Goal: Task Accomplishment & Management: Use online tool/utility

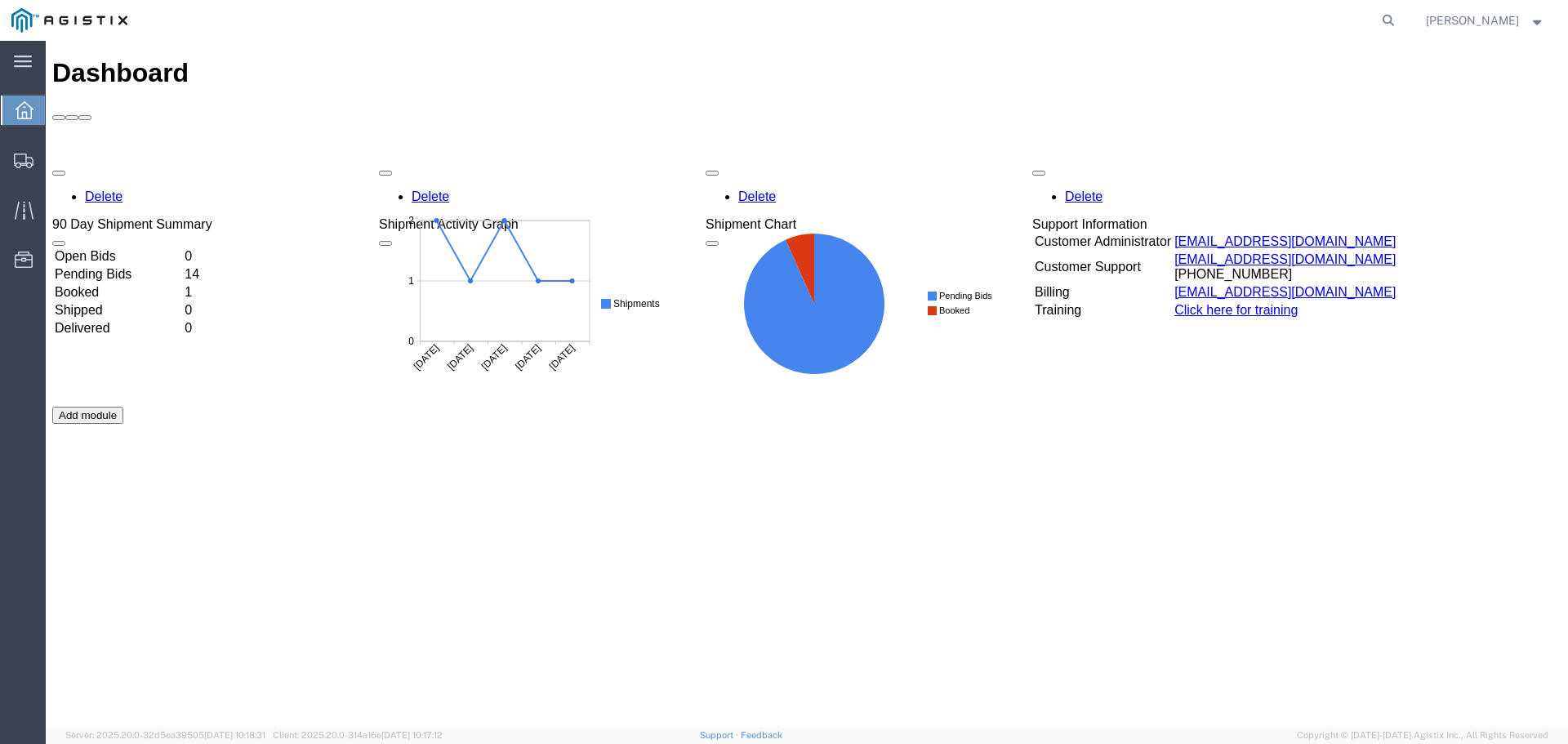
click at [179, 266] on td "Pending Bids" at bounding box center [118, 274] width 129 height 16
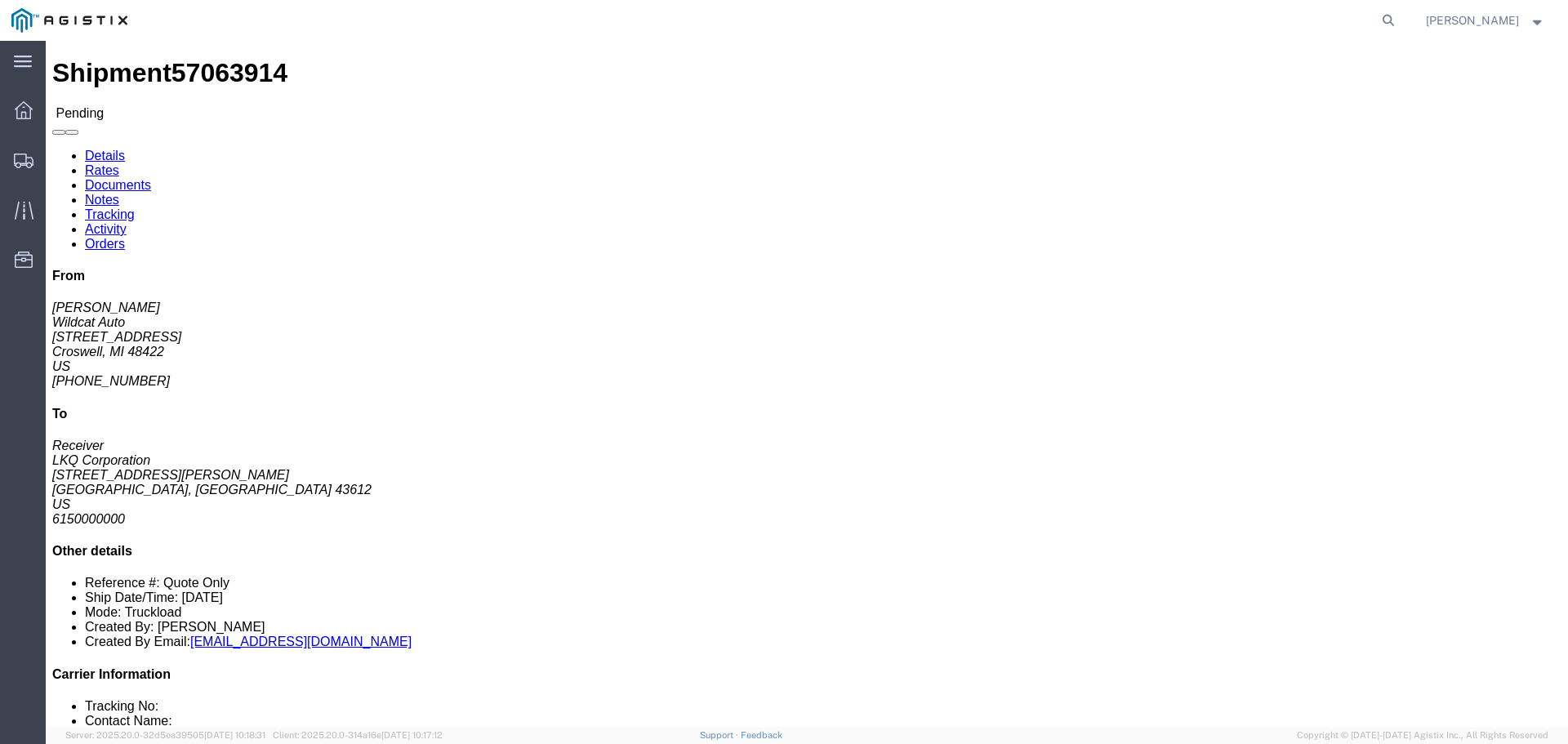
click button "button"
click link "Rates"
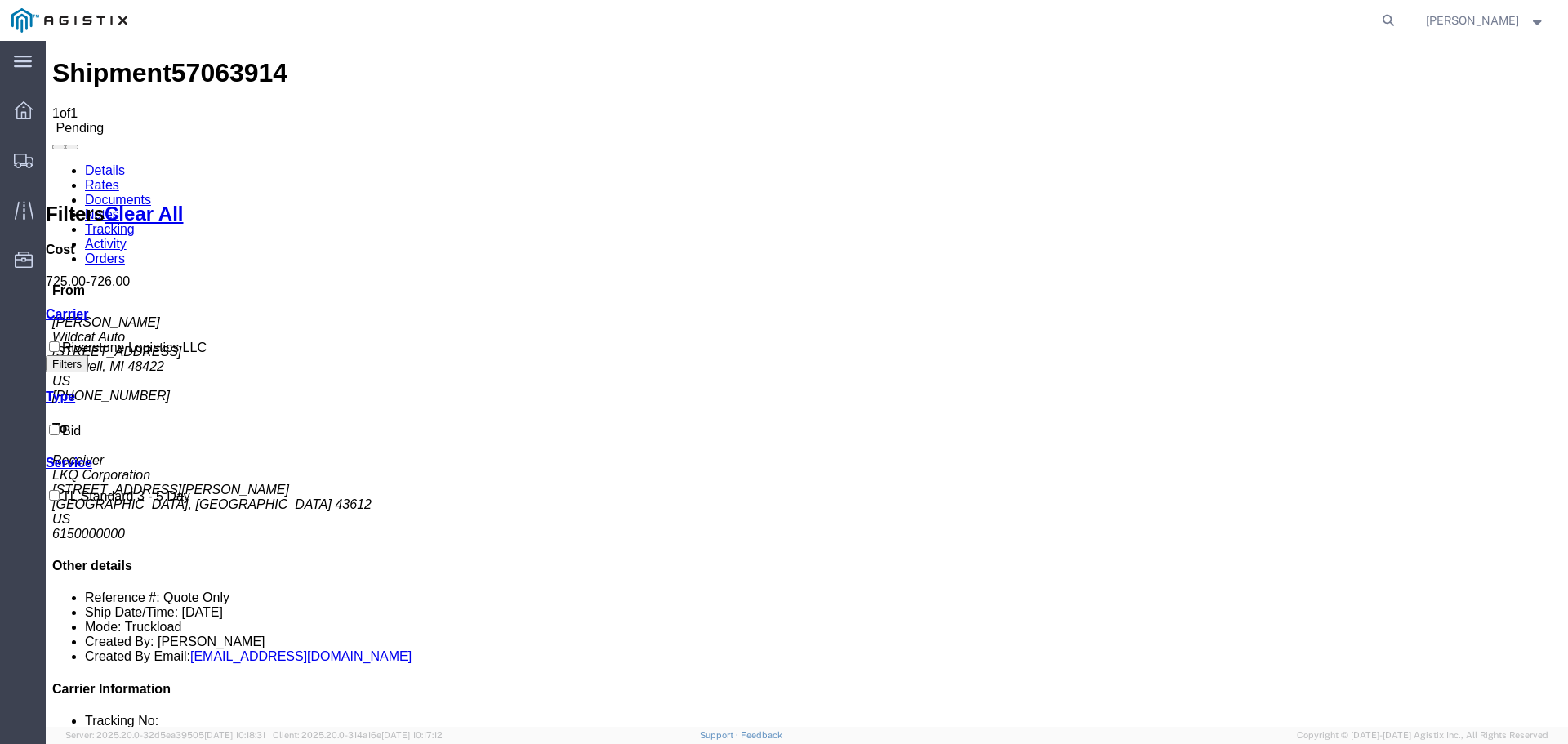
click at [151, 192] on link "Documents" at bounding box center [118, 199] width 67 height 14
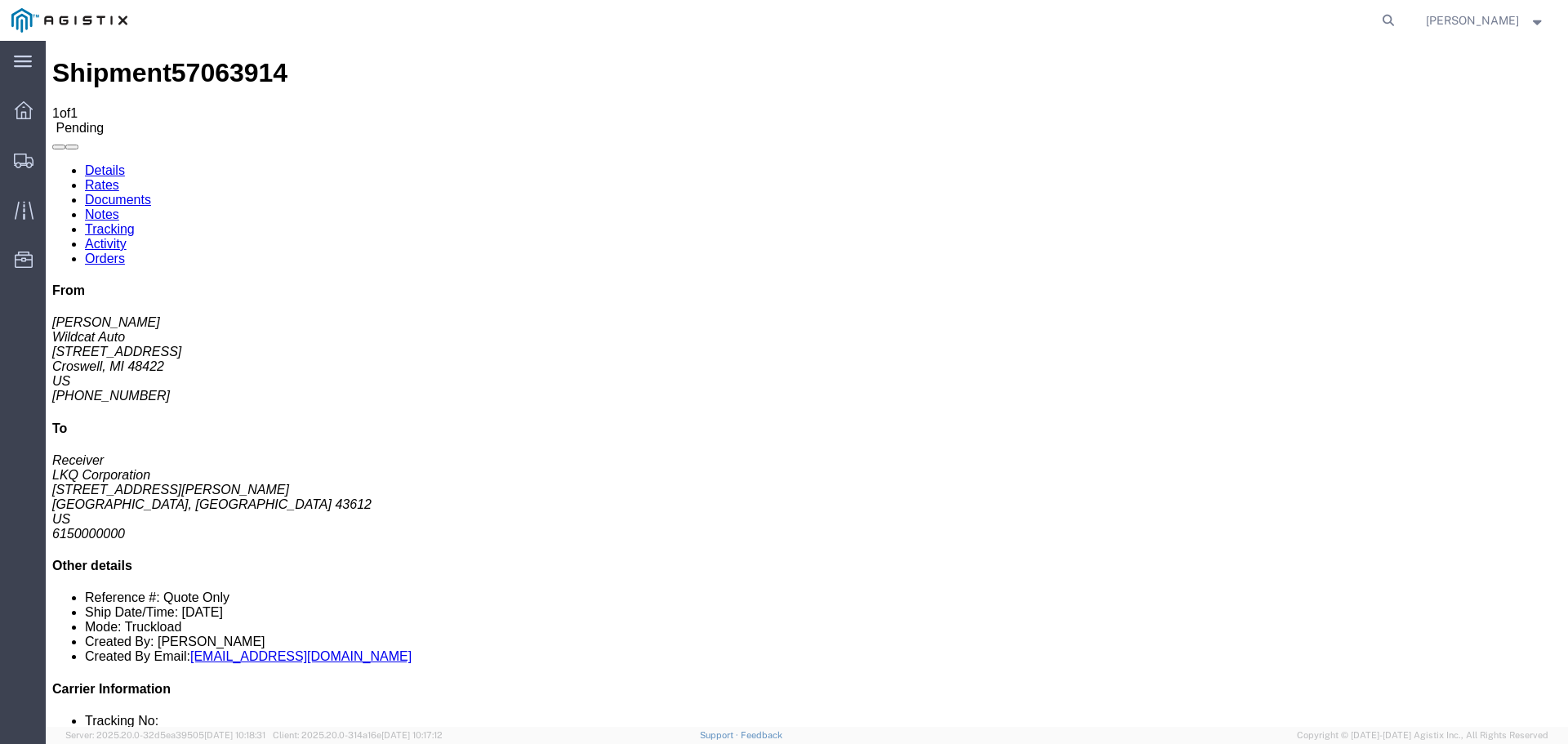
click at [119, 178] on link "Rates" at bounding box center [102, 184] width 35 height 14
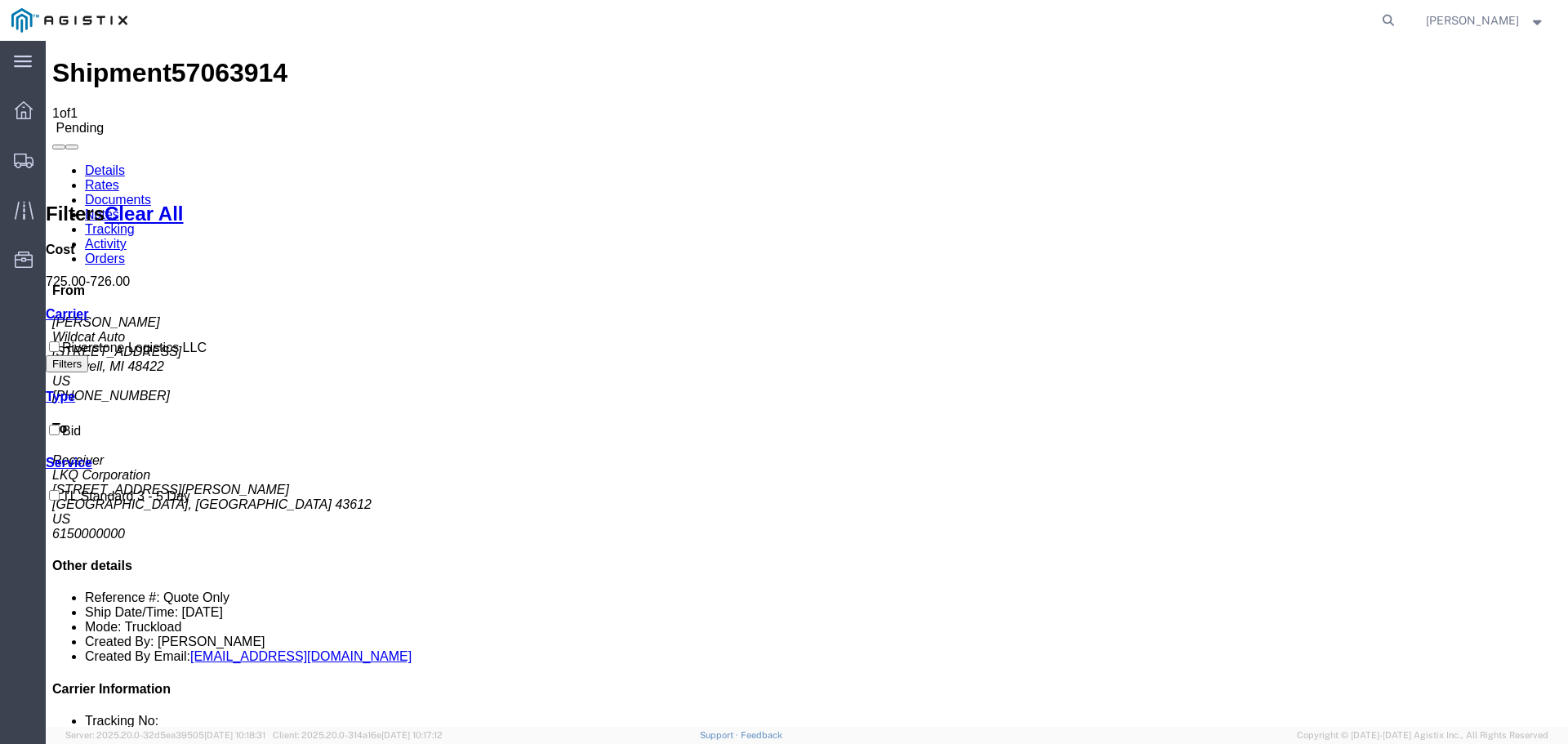
click at [120, 163] on link "Details" at bounding box center [105, 170] width 40 height 14
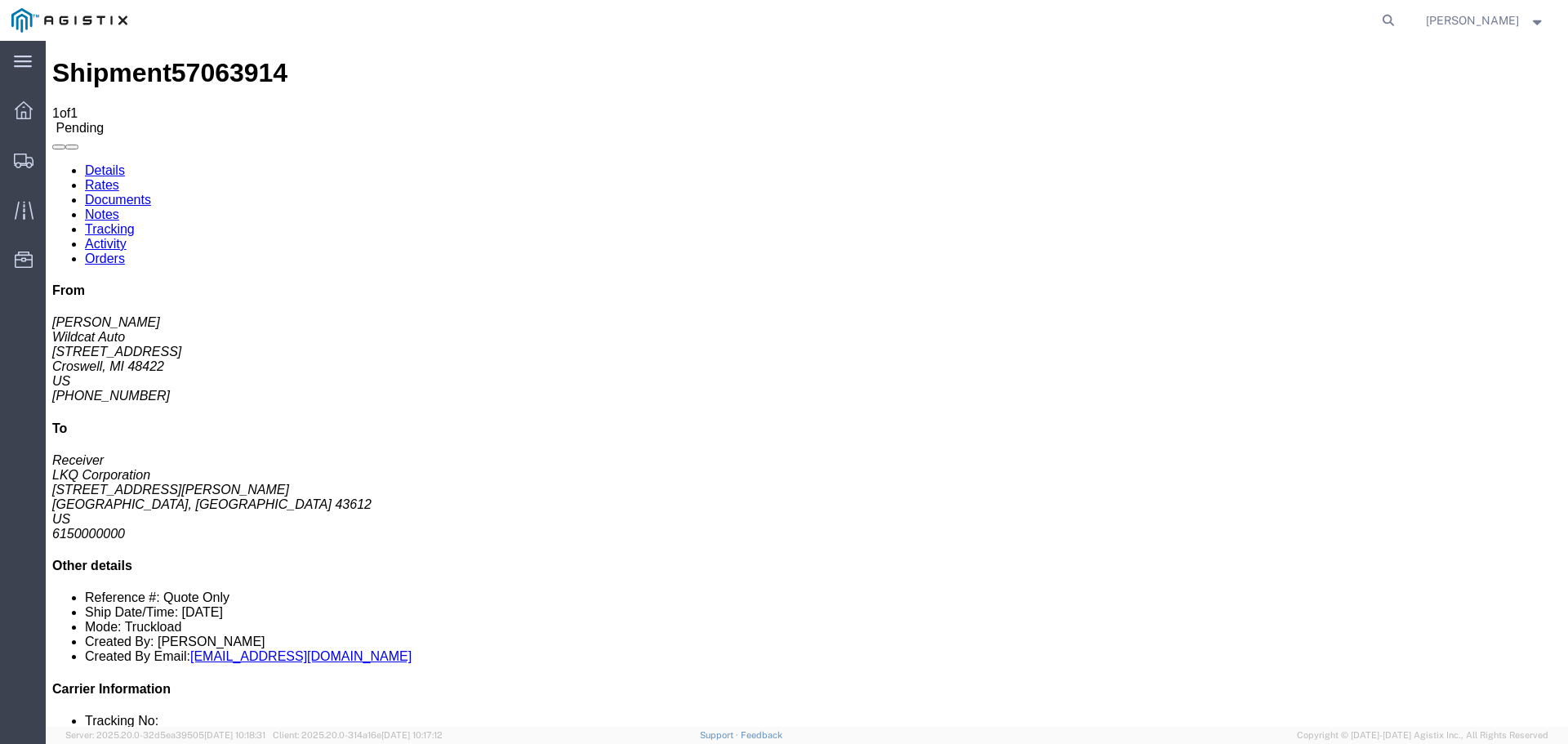
click span
click button "Enter / Modify Bid"
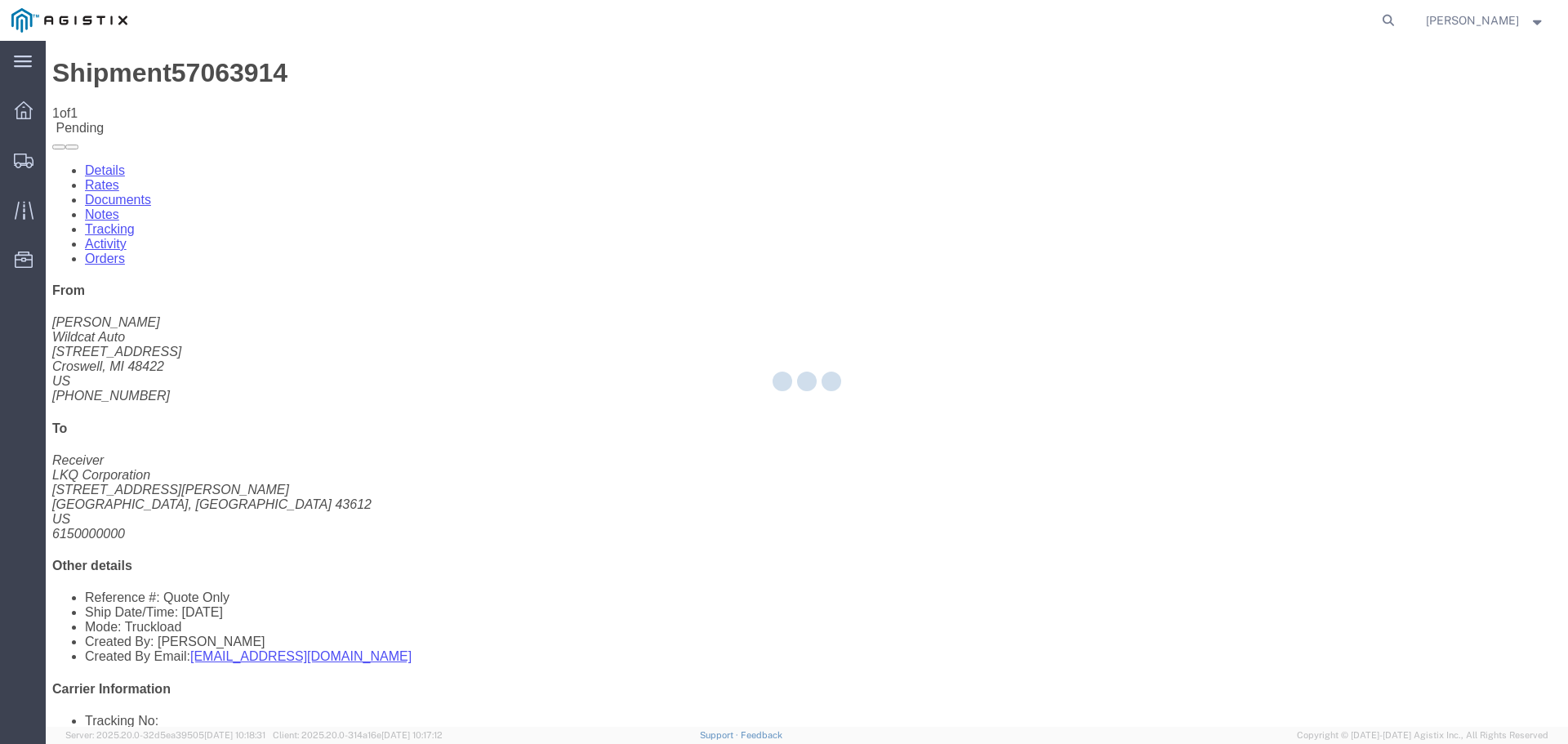
select select "22593"
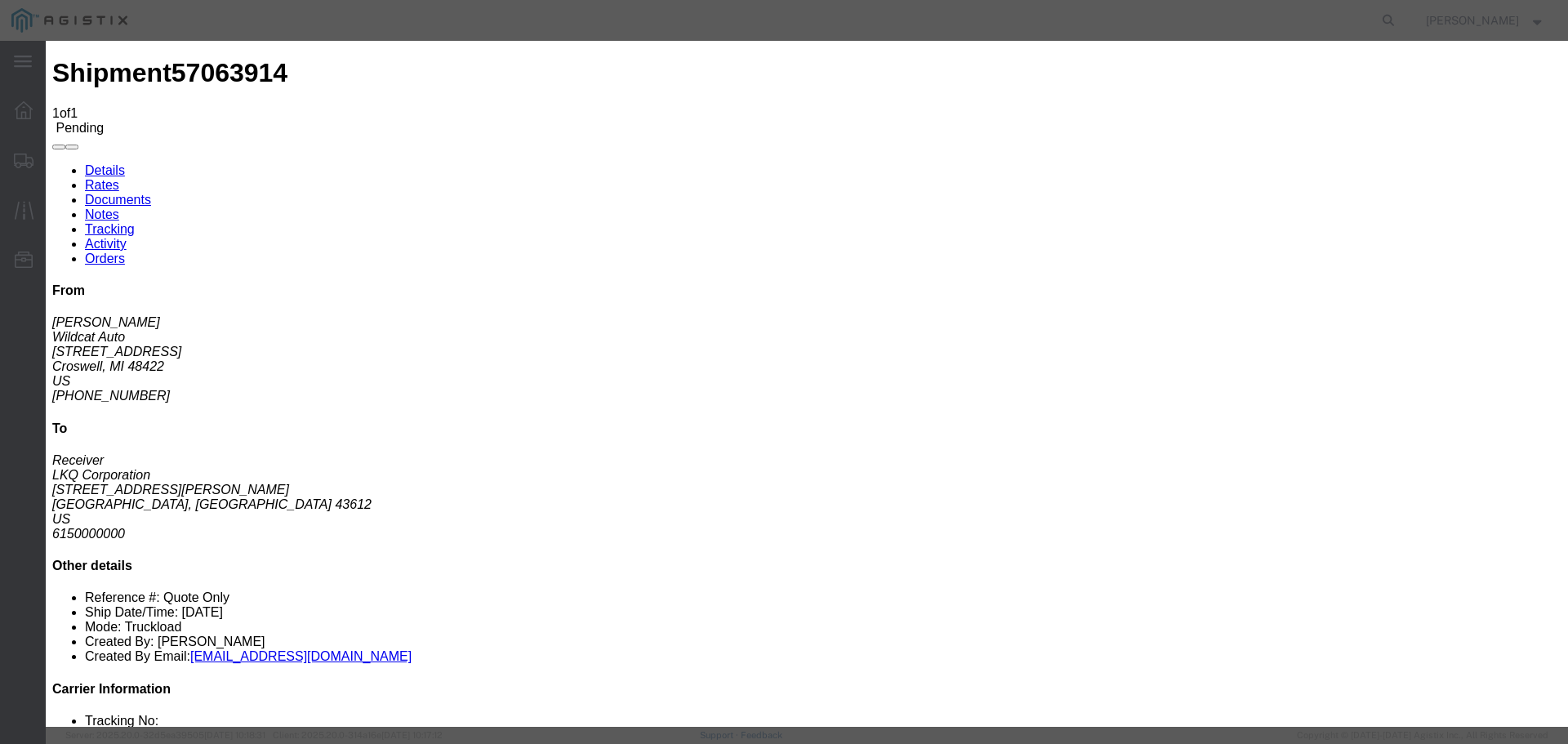
scroll to position [163, 0]
drag, startPoint x: 1196, startPoint y: 45, endPoint x: 1125, endPoint y: 29, distance: 72.8
click icon "button"
